Goal: Communication & Community: Answer question/provide support

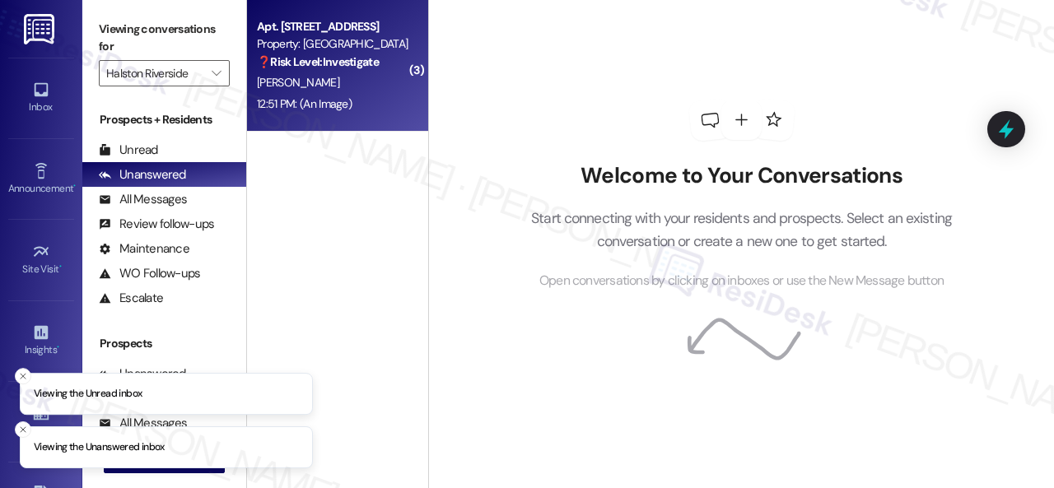
click at [335, 83] on div "[PERSON_NAME]" at bounding box center [333, 82] width 156 height 21
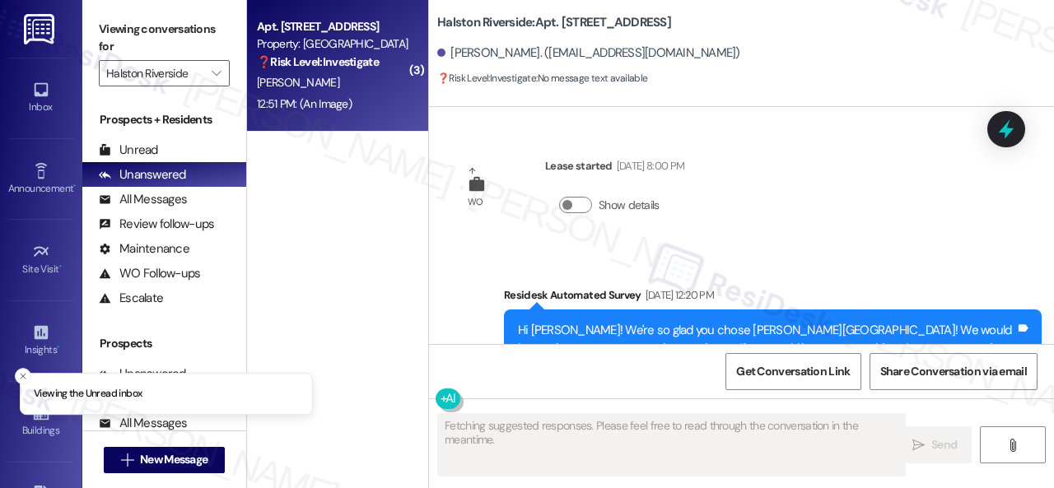
scroll to position [2795, 0]
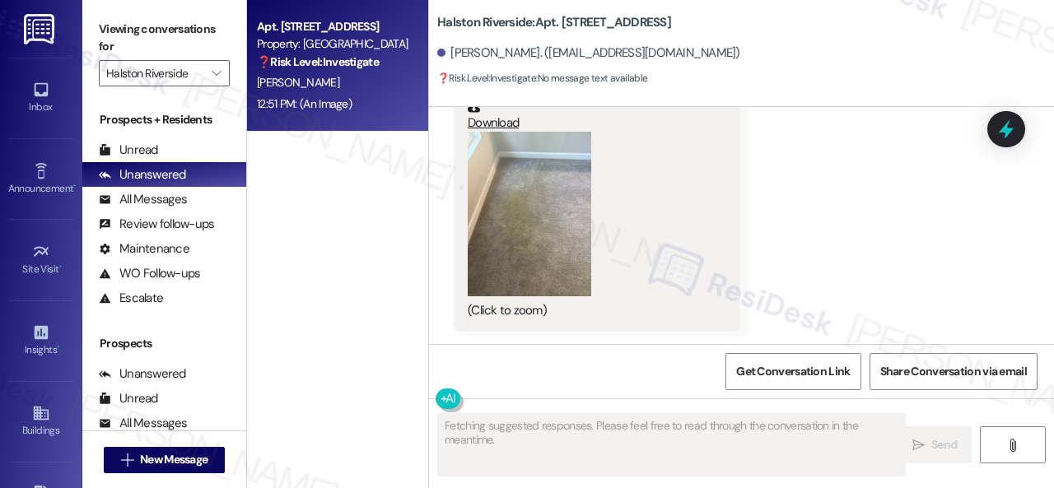
click at [520, 235] on button "Zoom image" at bounding box center [530, 214] width 124 height 165
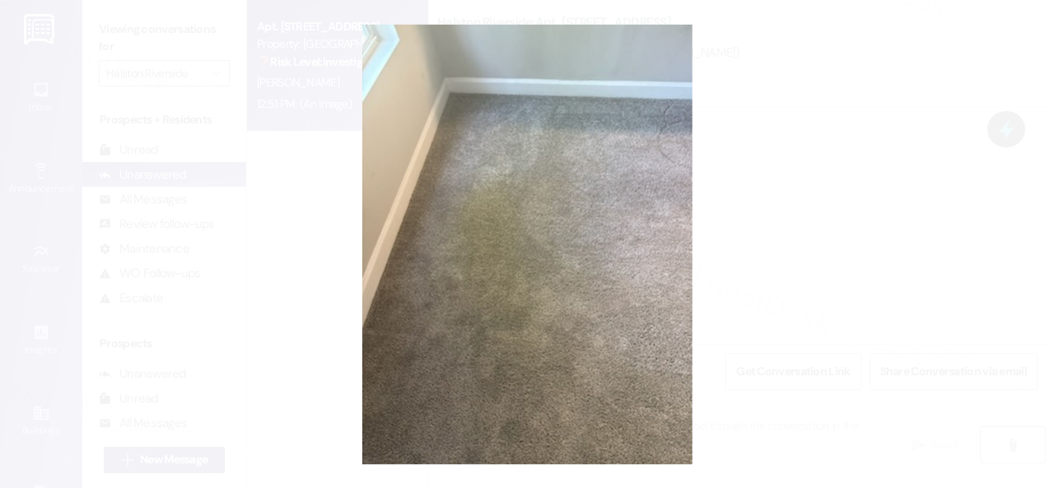
click at [569, 230] on button "Unzoom image" at bounding box center [527, 244] width 1054 height 488
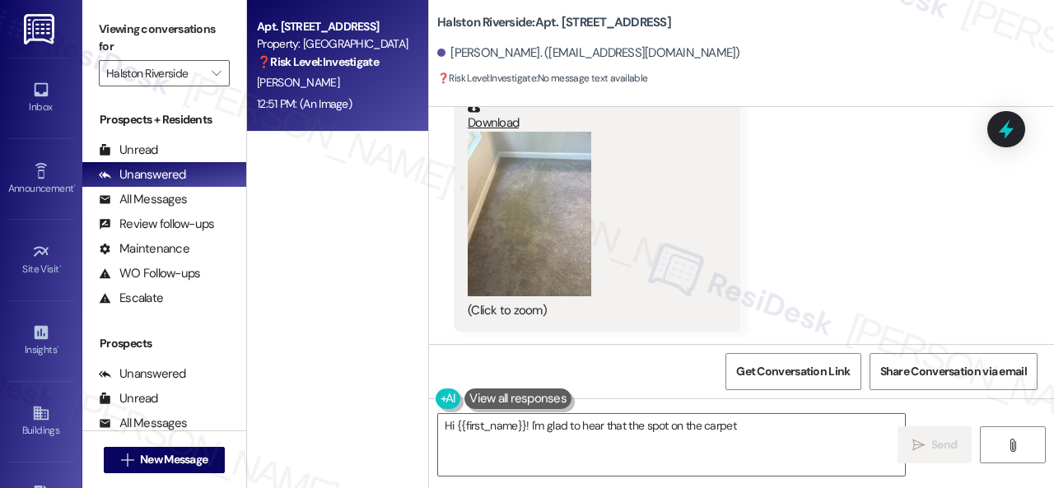
click at [510, 230] on button "Zoom image" at bounding box center [530, 214] width 124 height 165
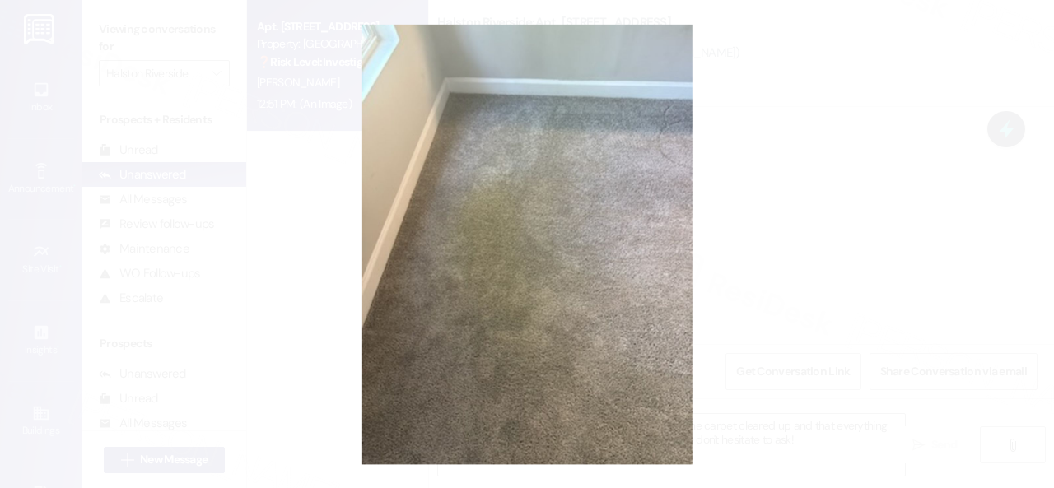
click at [606, 200] on button "Unzoom image" at bounding box center [527, 244] width 1054 height 488
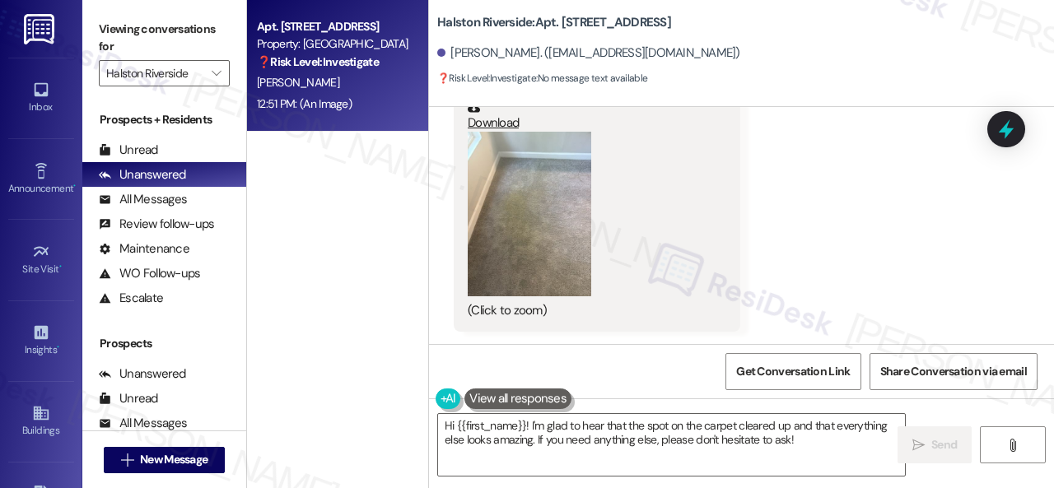
click at [554, 254] on button "Zoom image" at bounding box center [530, 214] width 124 height 165
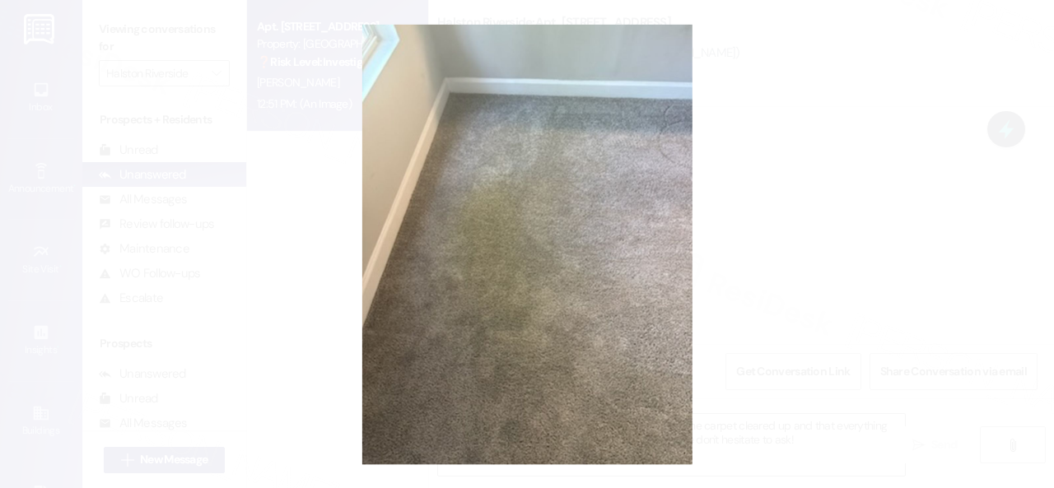
click at [644, 230] on button "Unzoom image" at bounding box center [527, 244] width 1054 height 488
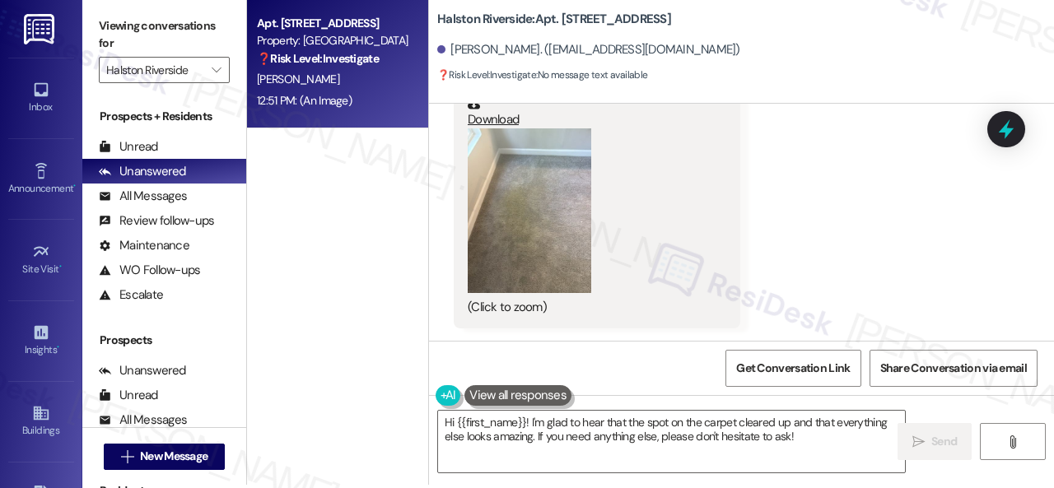
scroll to position [5, 0]
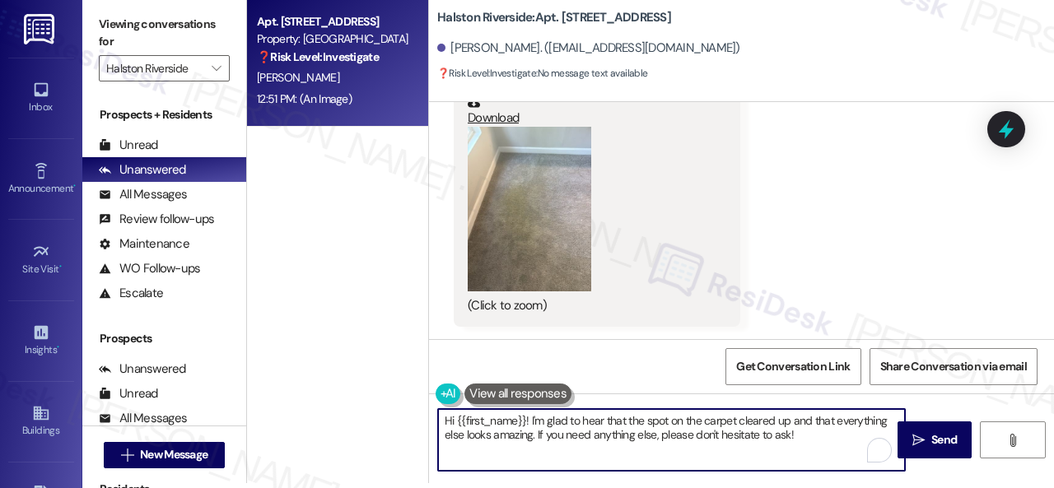
drag, startPoint x: 826, startPoint y: 436, endPoint x: 315, endPoint y: 402, distance: 511.6
click at [324, 398] on div "Apt. 0713, [GEOGRAPHIC_DATA] Property: [GEOGRAPHIC_DATA] ❓ Risk Level: Investig…" at bounding box center [650, 239] width 807 height 488
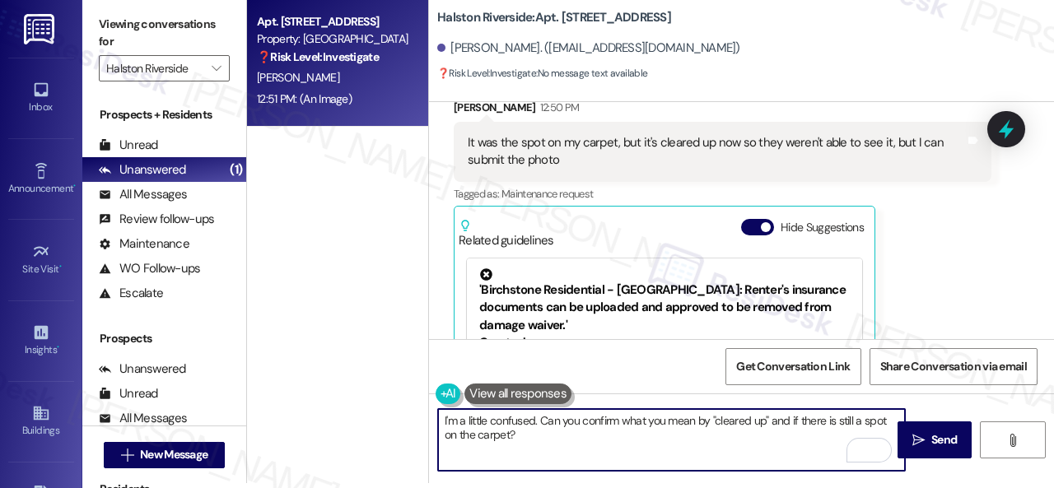
scroll to position [2053, 0]
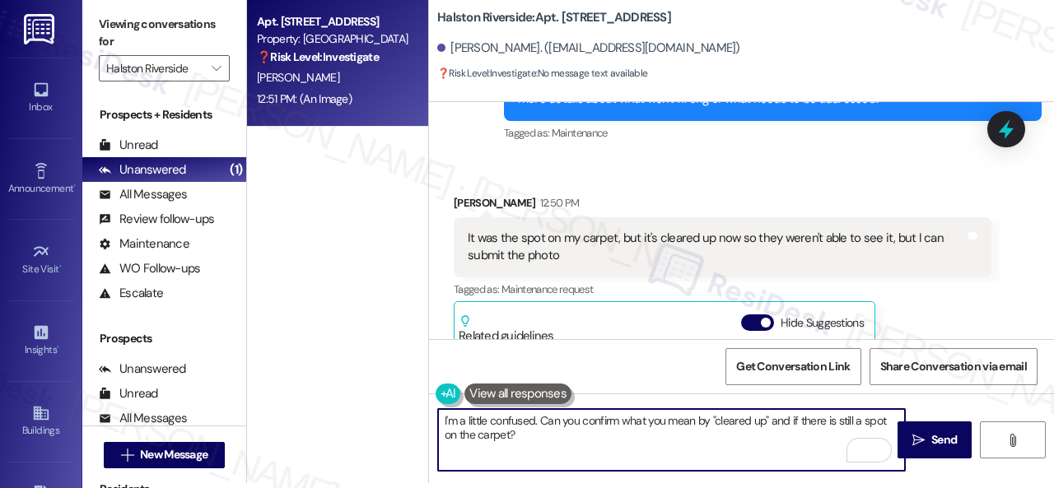
click at [584, 419] on textarea "I'm a little confused. Can you confirm what you mean by "cleared up" and if the…" at bounding box center [671, 440] width 467 height 62
type textarea "I'm a little confused. Can you confirm what you mean by "cleared up" and if the…"
click at [931, 445] on span "Send" at bounding box center [944, 439] width 26 height 17
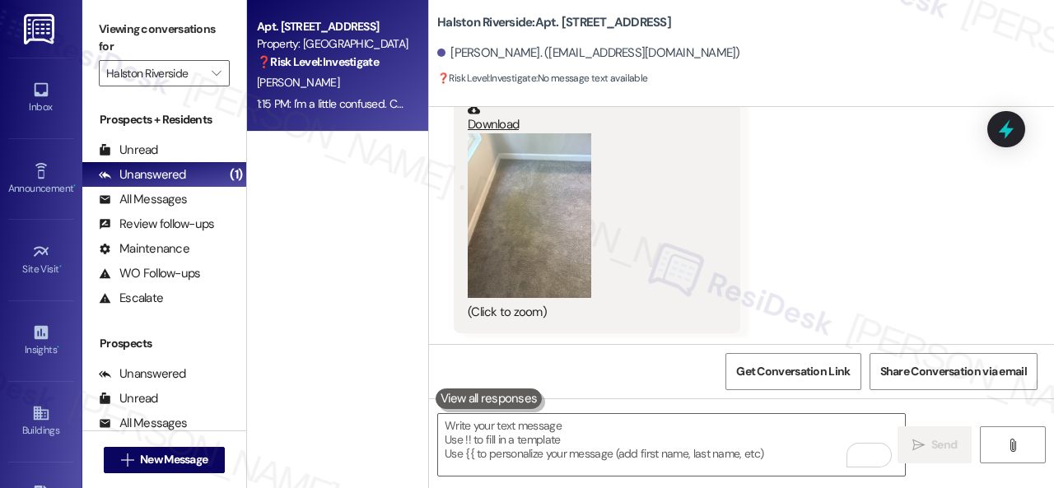
scroll to position [2793, 0]
click at [143, 142] on div "Unread" at bounding box center [128, 150] width 59 height 17
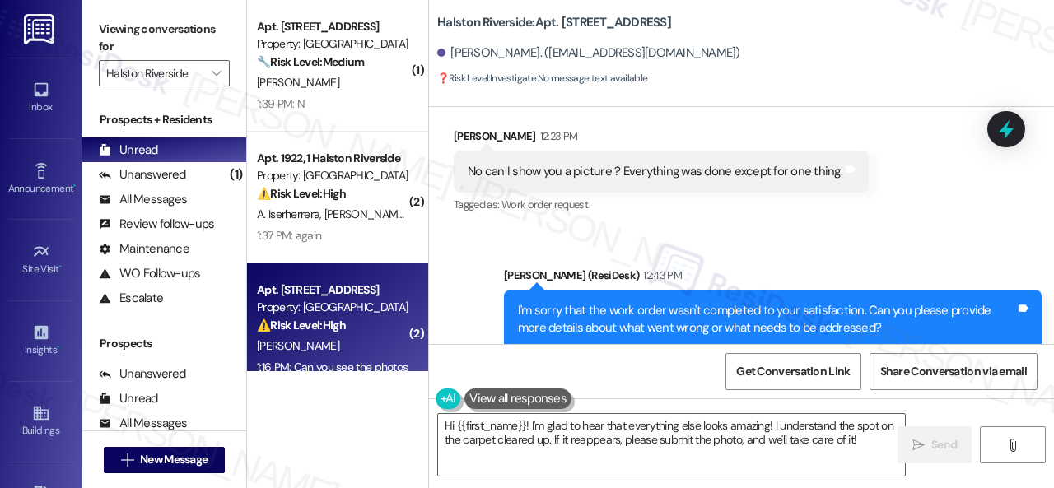
scroll to position [1747, 0]
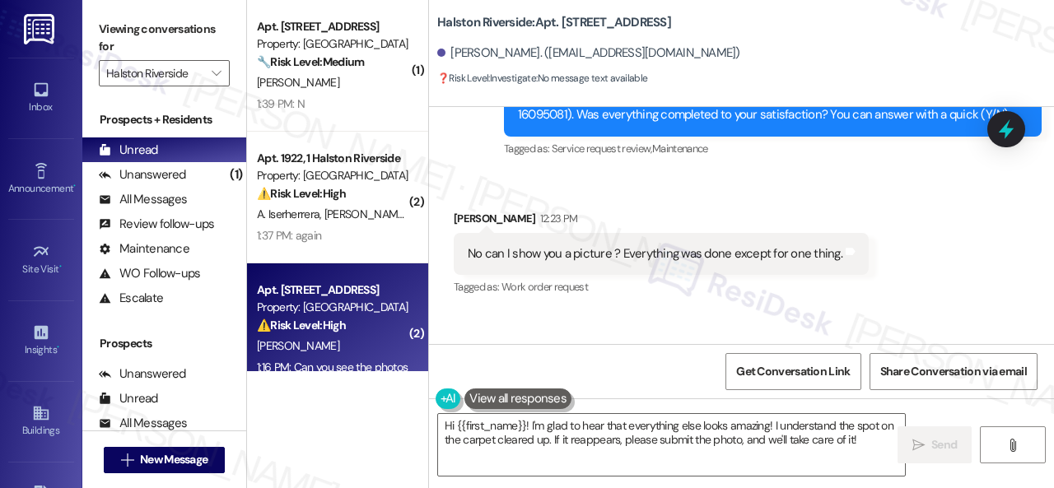
click at [494, 202] on div "Received via SMS [PERSON_NAME] 12:23 PM No can I show you a picture ? Everythin…" at bounding box center [661, 255] width 440 height 114
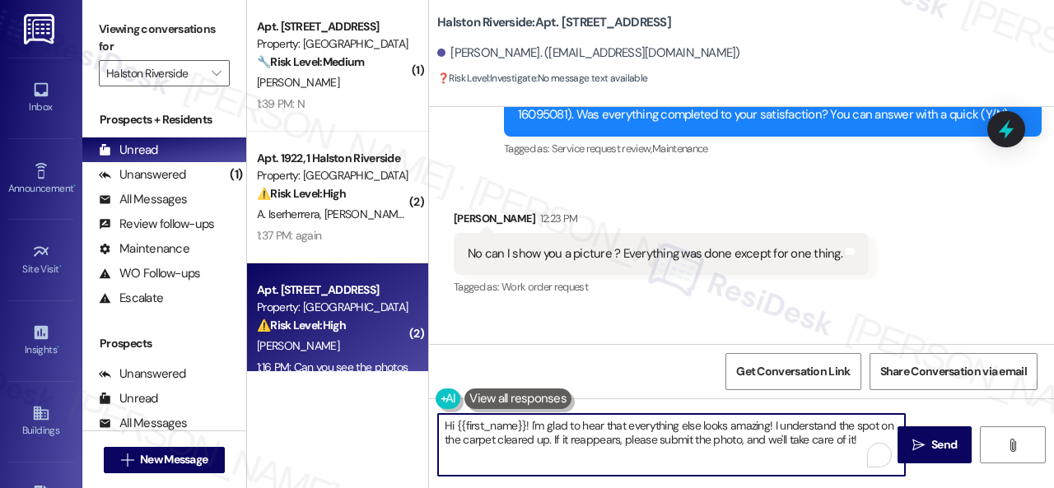
drag, startPoint x: 862, startPoint y: 444, endPoint x: 323, endPoint y: 342, distance: 548.9
click at [327, 345] on div "( 1 ) Apt. [STREET_ADDRESS] Property: [GEOGRAPHIC_DATA] 🔧 Risk Level: Medium Th…" at bounding box center [650, 244] width 807 height 488
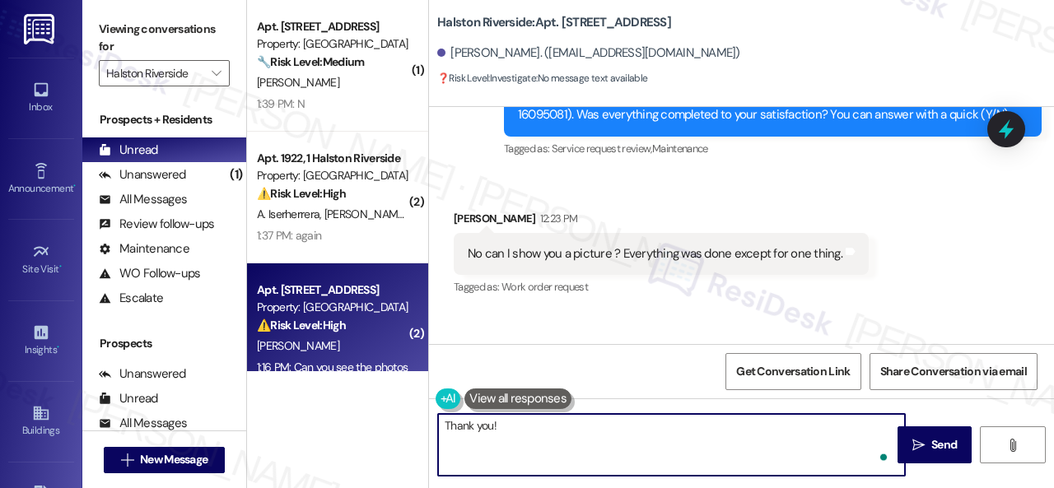
paste textarea "Have you already submitted a new work order? If so, may I have the work order n…"
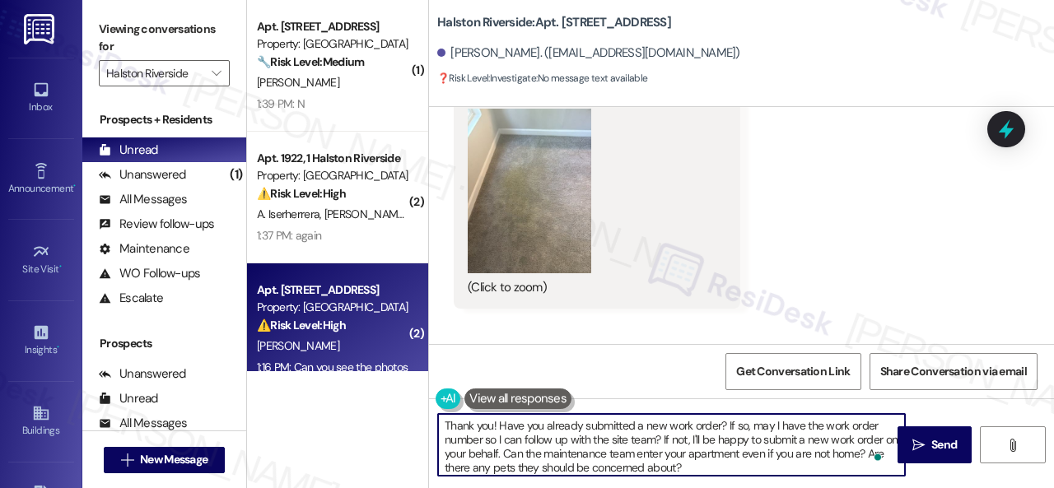
scroll to position [2900, 0]
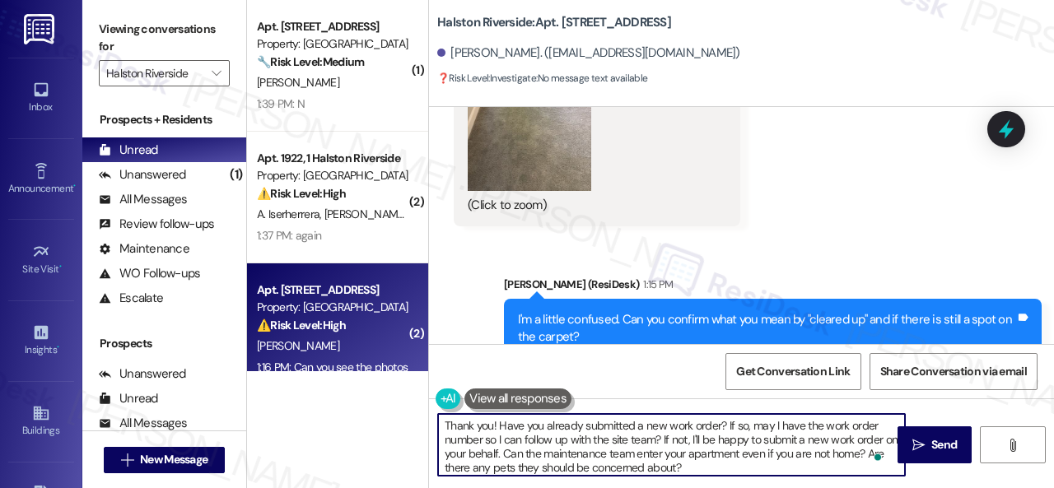
click at [515, 454] on textarea "Thank you! Have you already submitted a new work order? If so, may I have the w…" at bounding box center [671, 445] width 467 height 62
type textarea "Thank you! Have you already submitted a new work order? If so, may I have the w…"
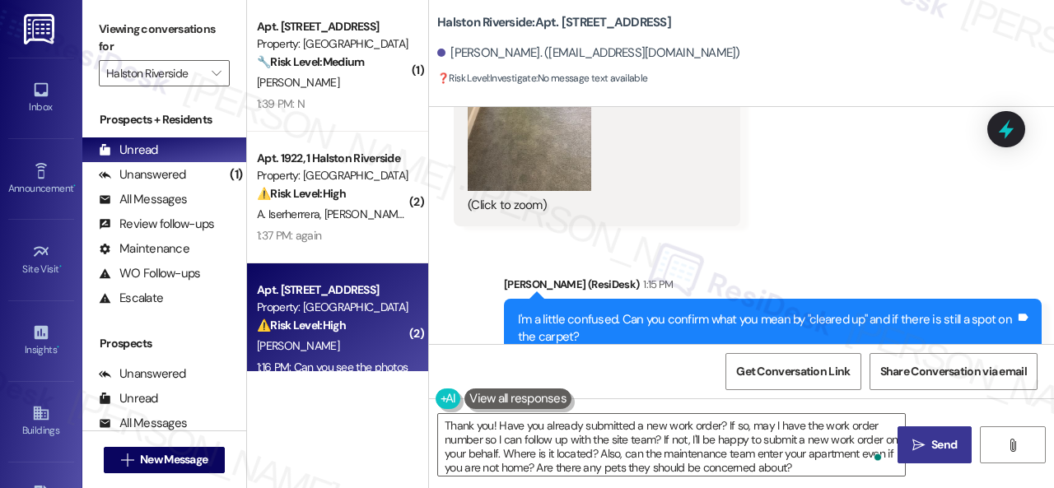
click at [931, 450] on span "Send" at bounding box center [944, 444] width 26 height 17
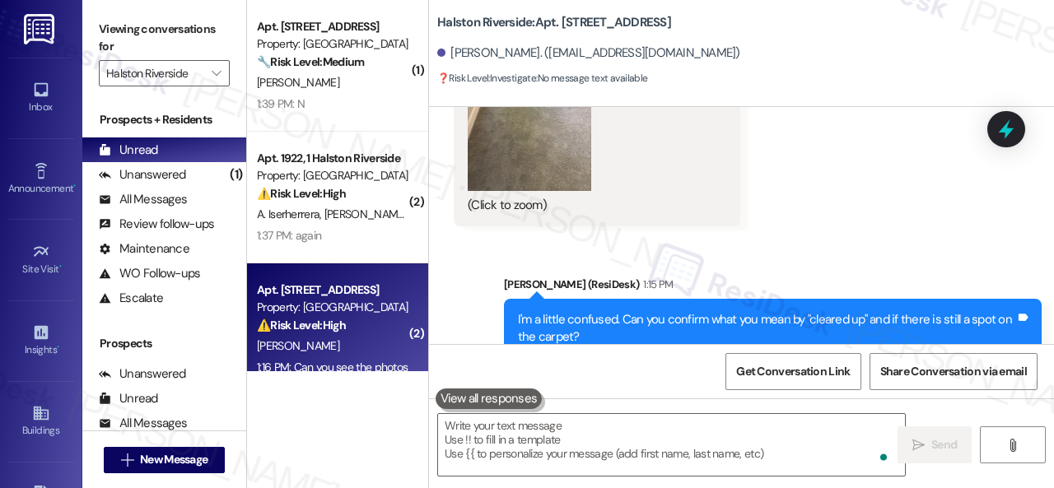
scroll to position [3179, 0]
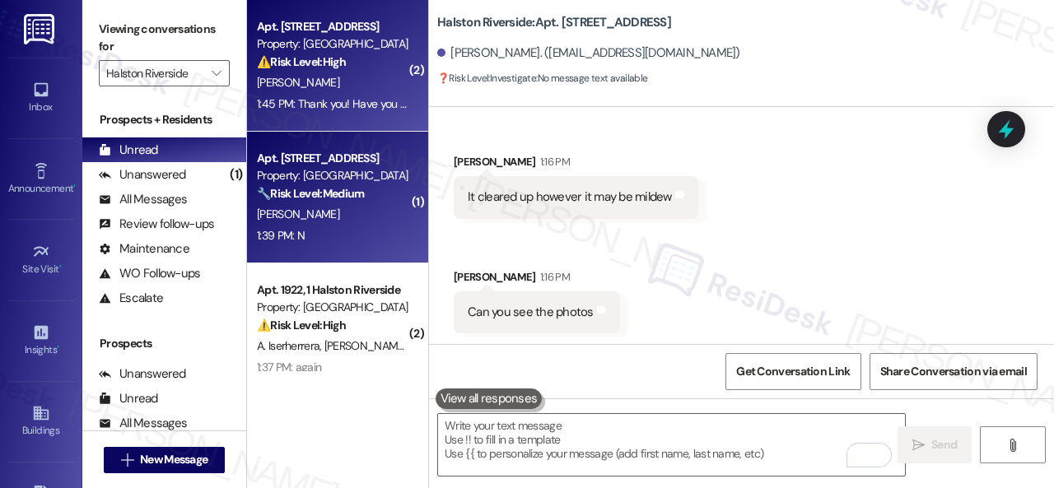
click at [366, 221] on div "[PERSON_NAME]" at bounding box center [333, 214] width 156 height 21
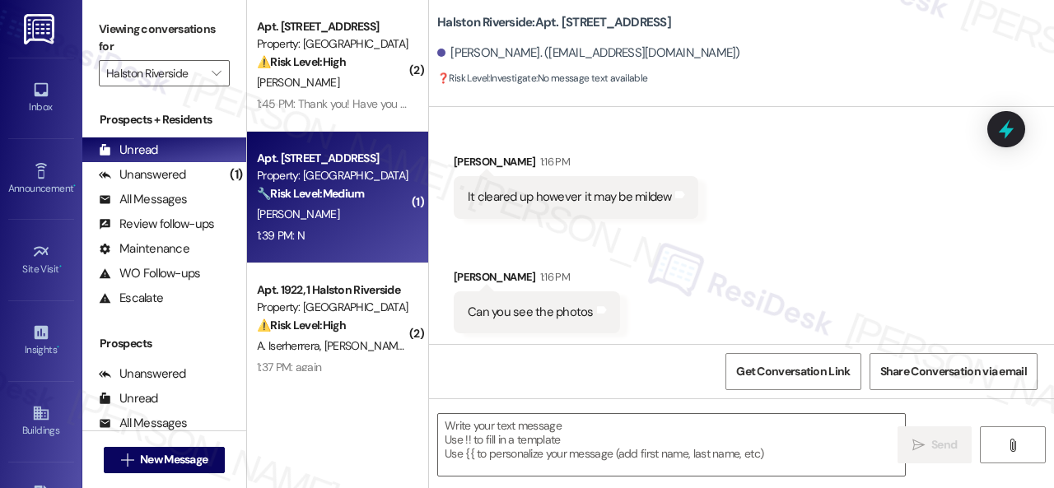
type textarea "Fetching suggested responses. Please feel free to read through the conversation…"
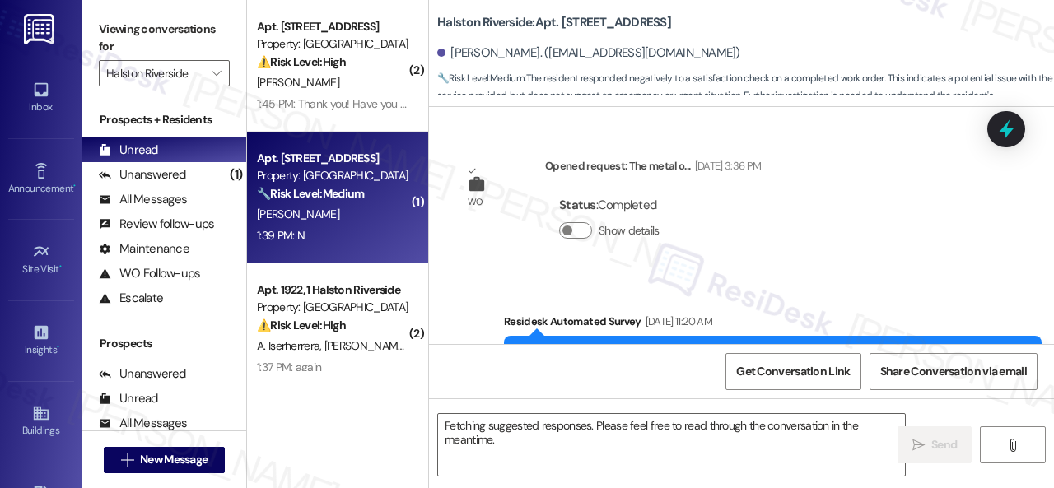
scroll to position [11758, 0]
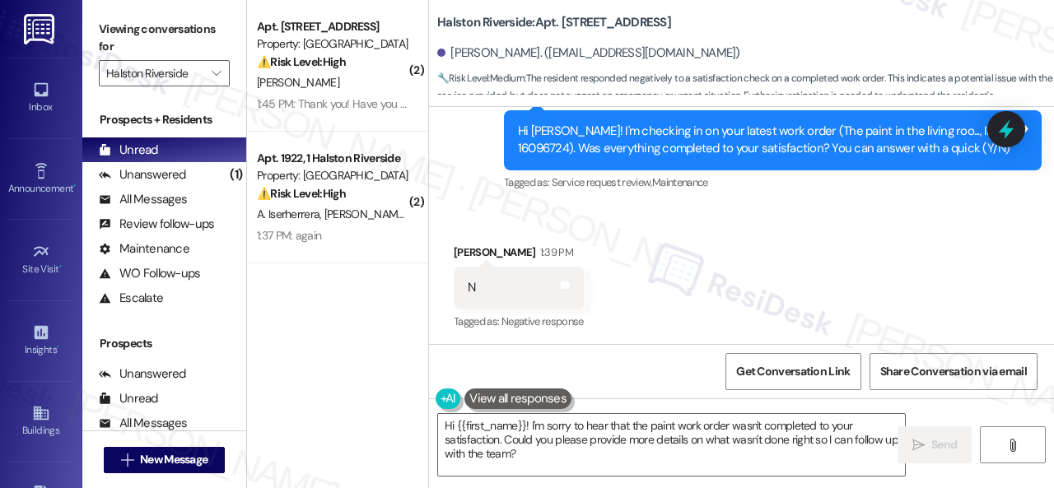
click at [476, 165] on div "Survey, sent via SMS Residesk Automated Survey 12:22 PM Hi [PERSON_NAME]! I'm c…" at bounding box center [741, 128] width 625 height 156
click at [388, 396] on div "( 2 ) Apt. 0713, 1 [GEOGRAPHIC_DATA] Property: [GEOGRAPHIC_DATA] ⚠️ Risk Level:…" at bounding box center [650, 244] width 807 height 488
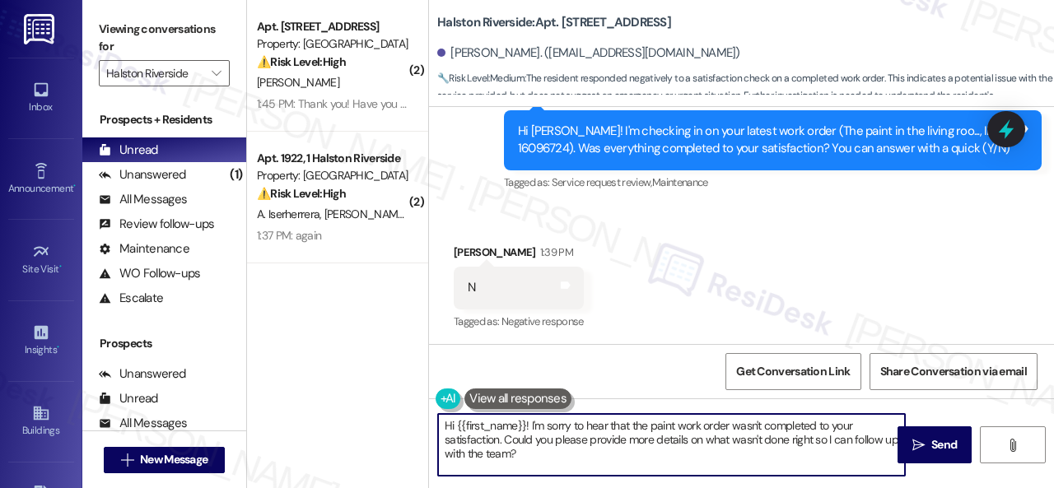
paste textarea "I'm sorry that the work order wasn't completed to your satisfaction. Can you pl…"
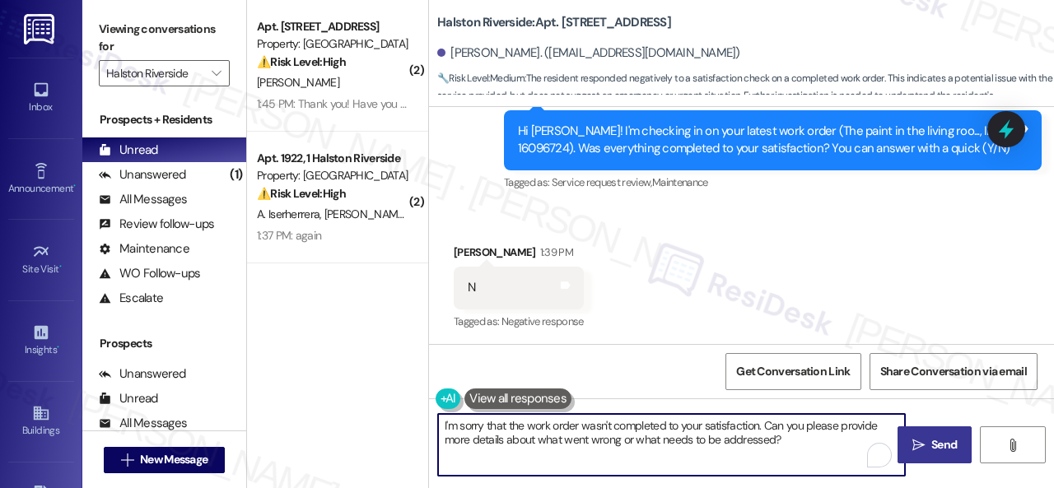
type textarea "I'm sorry that the work order wasn't completed to your satisfaction. Can you pl…"
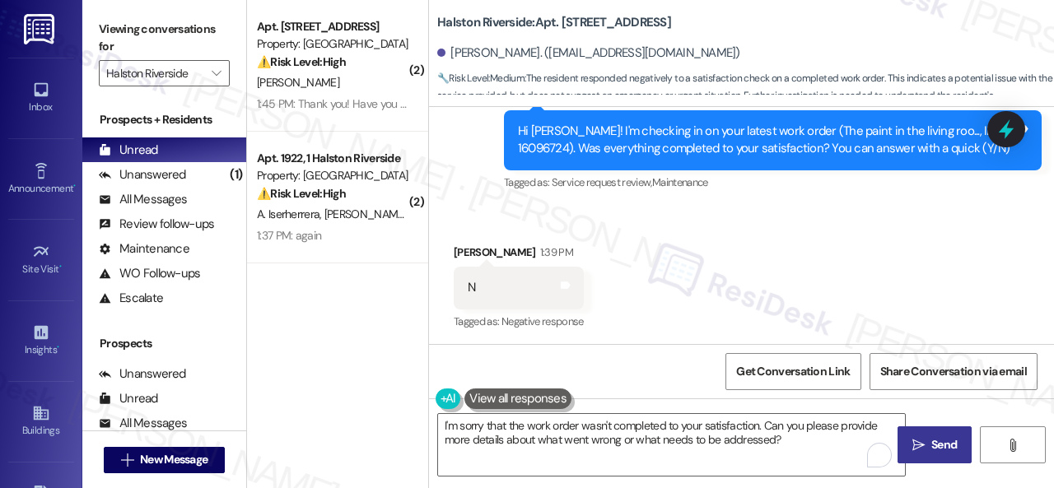
click at [931, 450] on span "Send" at bounding box center [944, 444] width 26 height 17
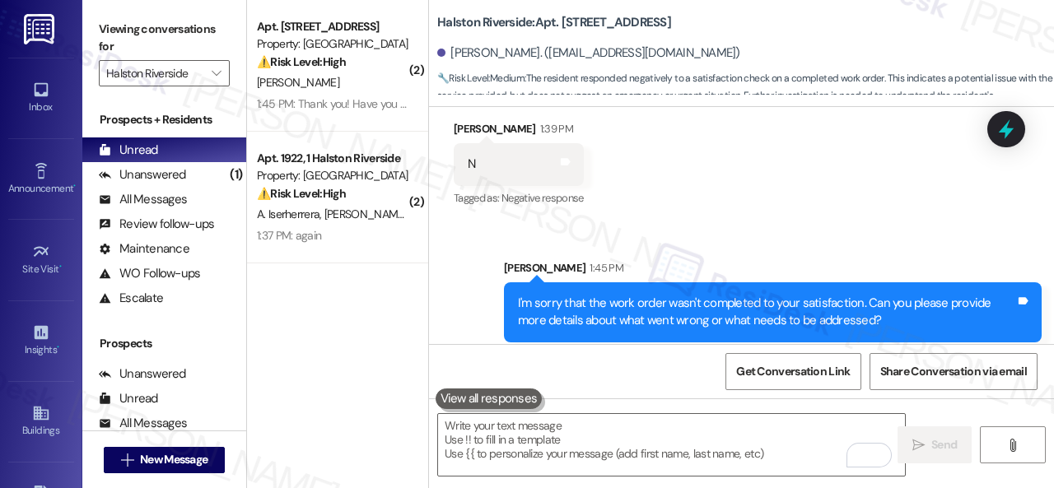
scroll to position [11890, 0]
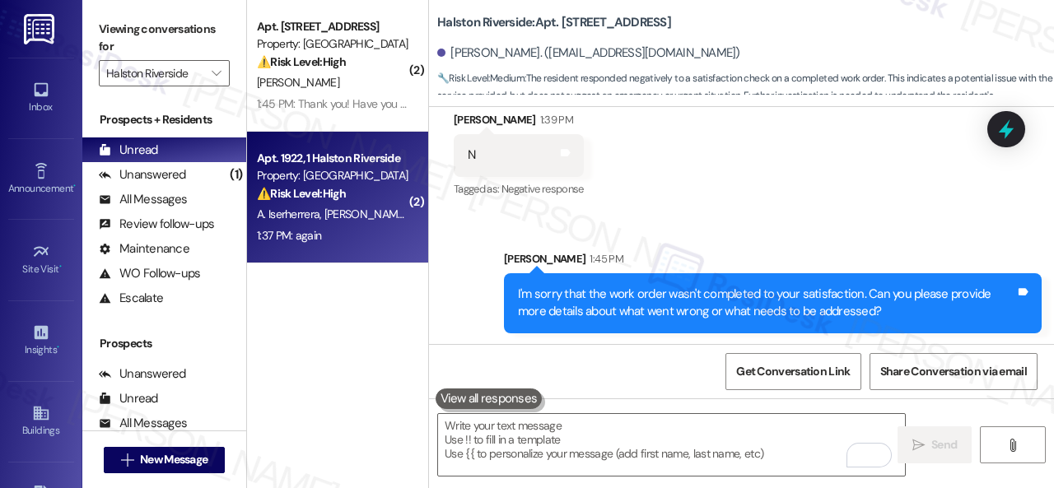
click at [382, 231] on div "1:37 PM: again 1:37 PM: again" at bounding box center [333, 236] width 156 height 21
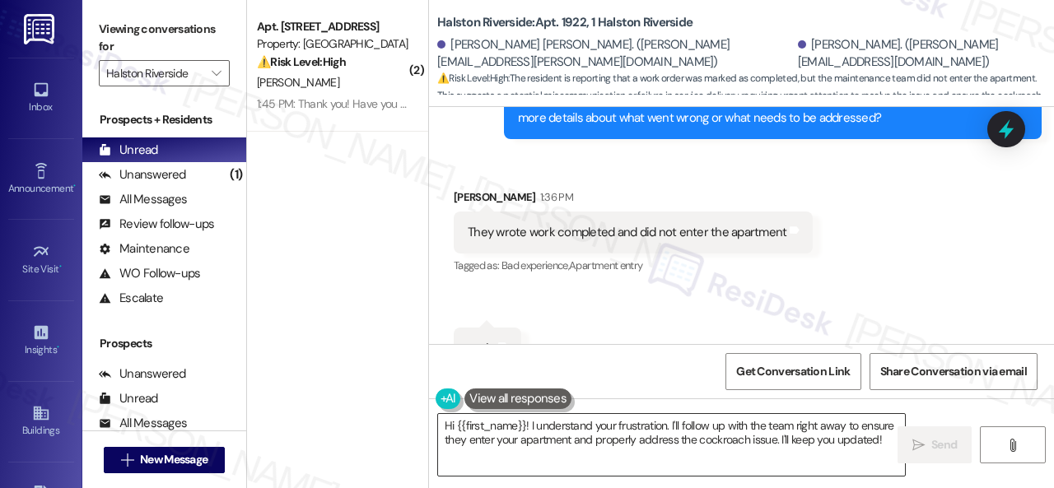
scroll to position [4279, 0]
click at [690, 271] on div "Received via SMS [PERSON_NAME] 1:36 PM They wrote work completed and did not en…" at bounding box center [741, 265] width 625 height 231
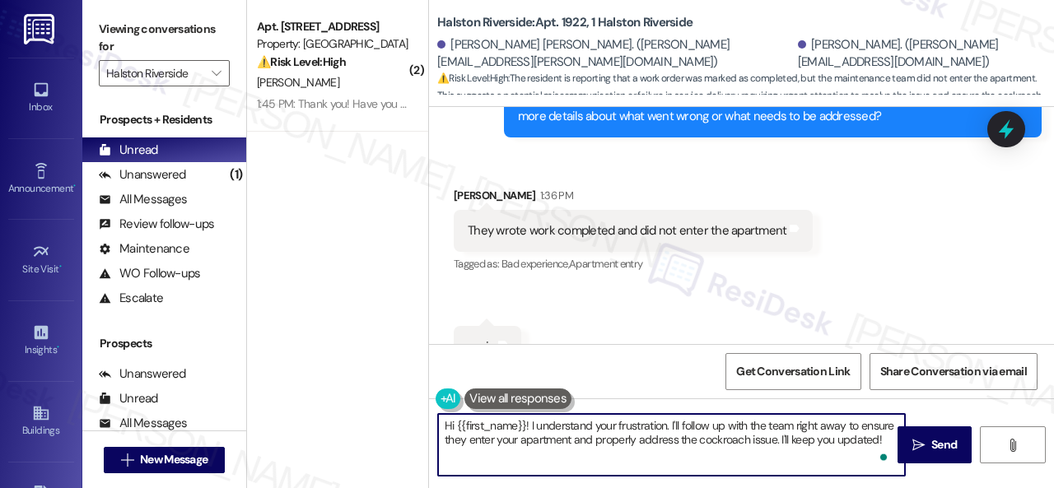
drag, startPoint x: 883, startPoint y: 442, endPoint x: 254, endPoint y: 310, distance: 641.9
click at [258, 315] on div "( 2 ) Apt. 0713, 1 [GEOGRAPHIC_DATA] Property: [GEOGRAPHIC_DATA] ⚠️ Risk Level:…" at bounding box center [650, 244] width 807 height 488
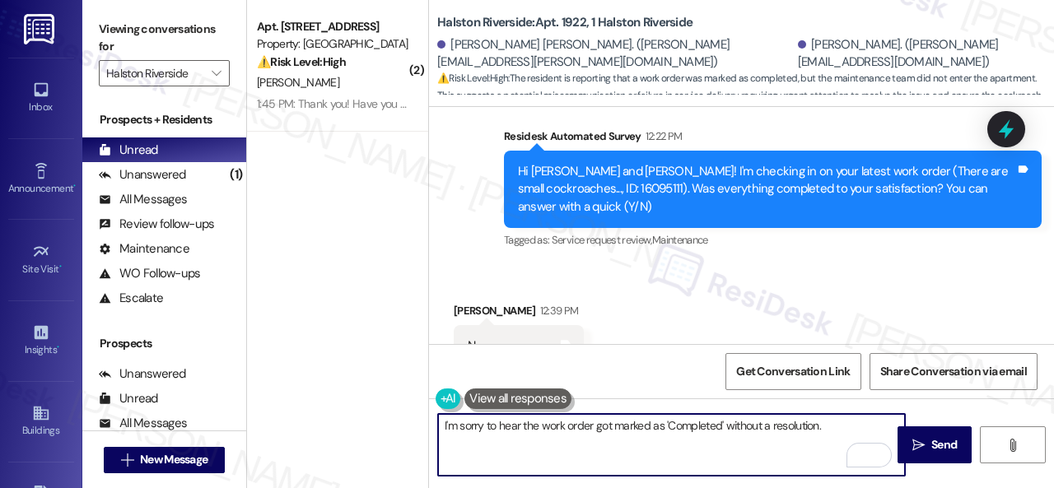
scroll to position [3868, 0]
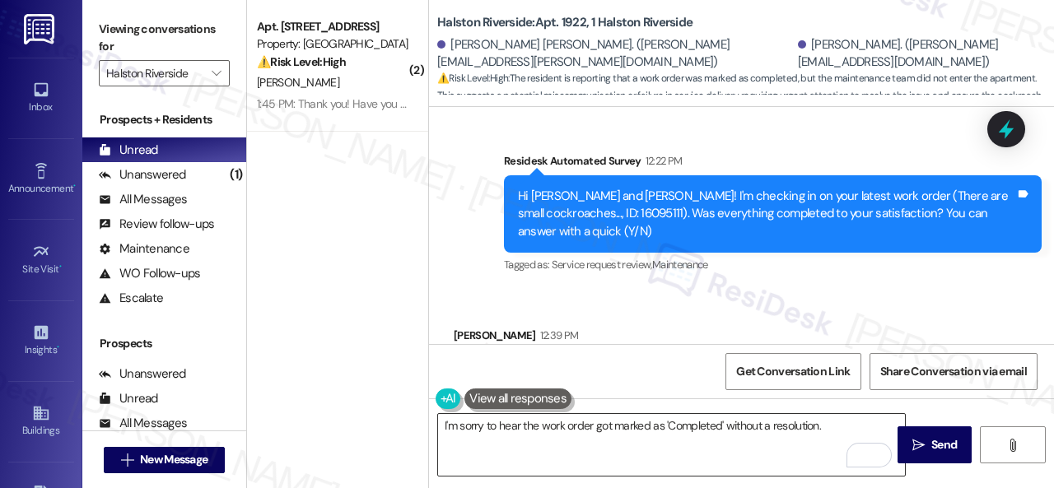
click at [561, 427] on textarea "I'm sorry to hear the work order got marked as 'Completed' without a resolution." at bounding box center [671, 445] width 467 height 62
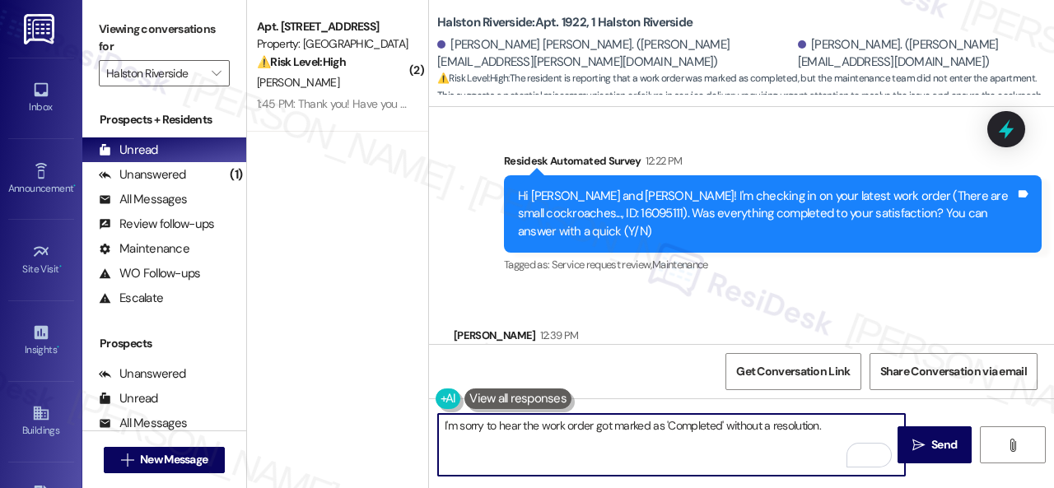
click at [851, 427] on textarea "I'm sorry to hear the work order got marked as 'Completed' without a resolution." at bounding box center [671, 445] width 467 height 62
paste textarea "We apologize for the delay and any inconvenience this may have caused. Have you…"
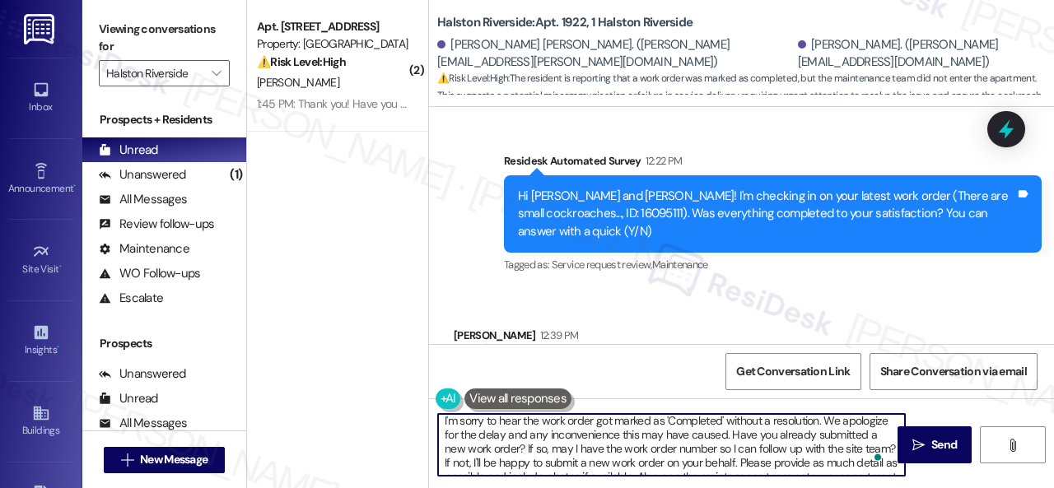
scroll to position [0, 0]
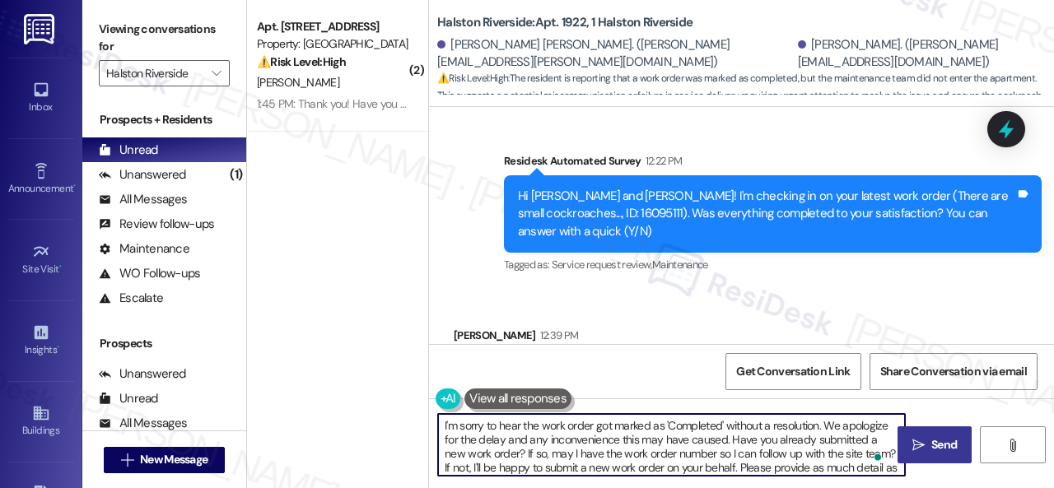
type textarea "I'm sorry to hear the work order got marked as 'Completed' without a resolution…"
click at [928, 448] on span "Send" at bounding box center [944, 444] width 32 height 17
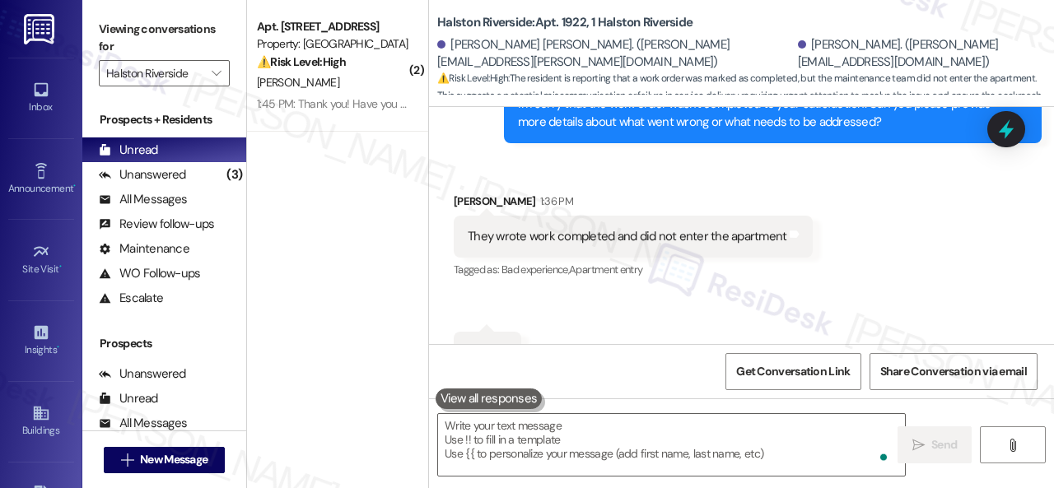
scroll to position [4279, 0]
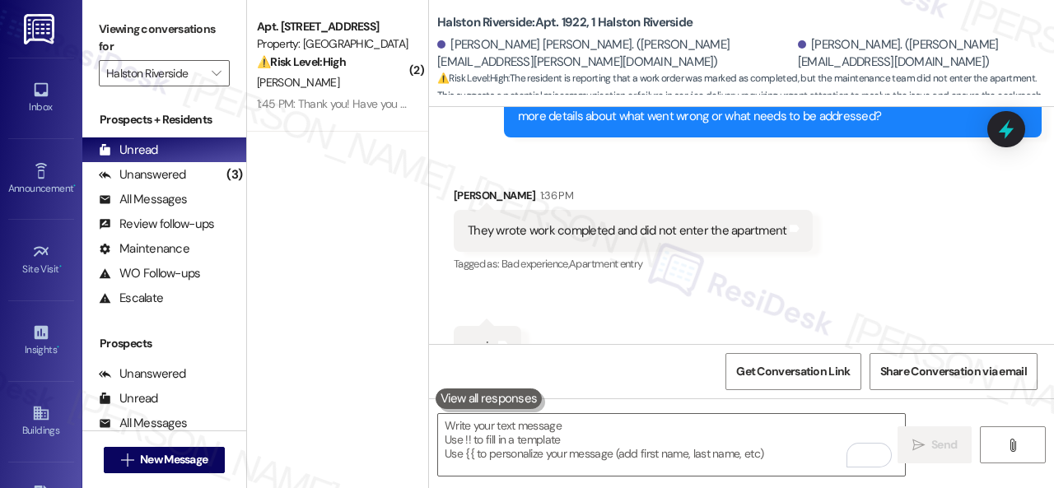
click at [358, 78] on div "[PERSON_NAME]" at bounding box center [333, 82] width 156 height 21
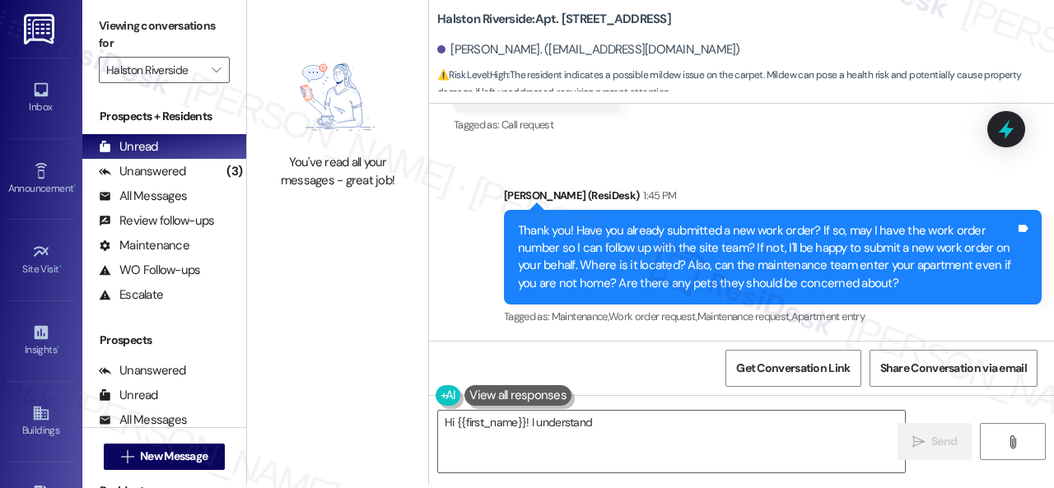
scroll to position [5, 0]
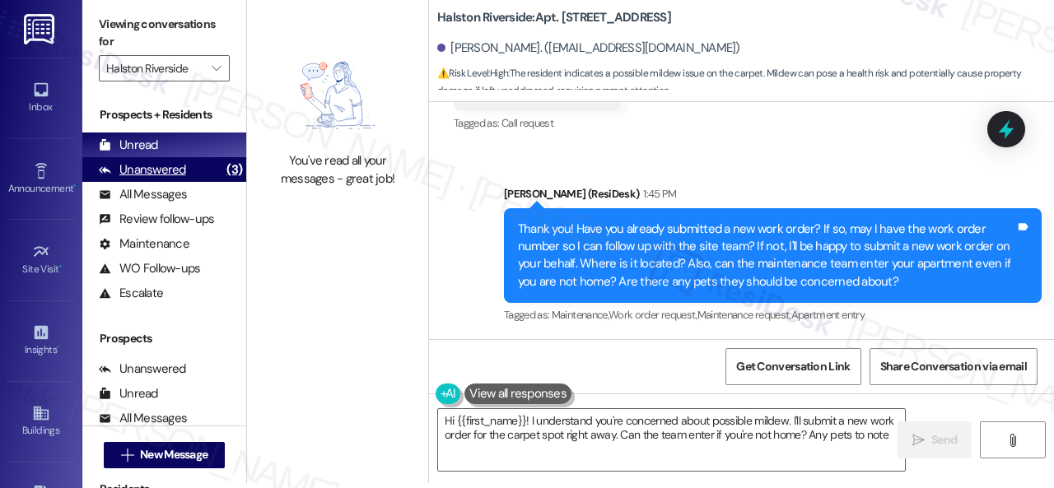
type textarea "Hi {{first_name}}! I understand you're concerned about possible mildew. I'll su…"
click at [184, 171] on div "Unanswered (3)" at bounding box center [164, 169] width 164 height 25
